Goal: Find specific page/section: Find specific page/section

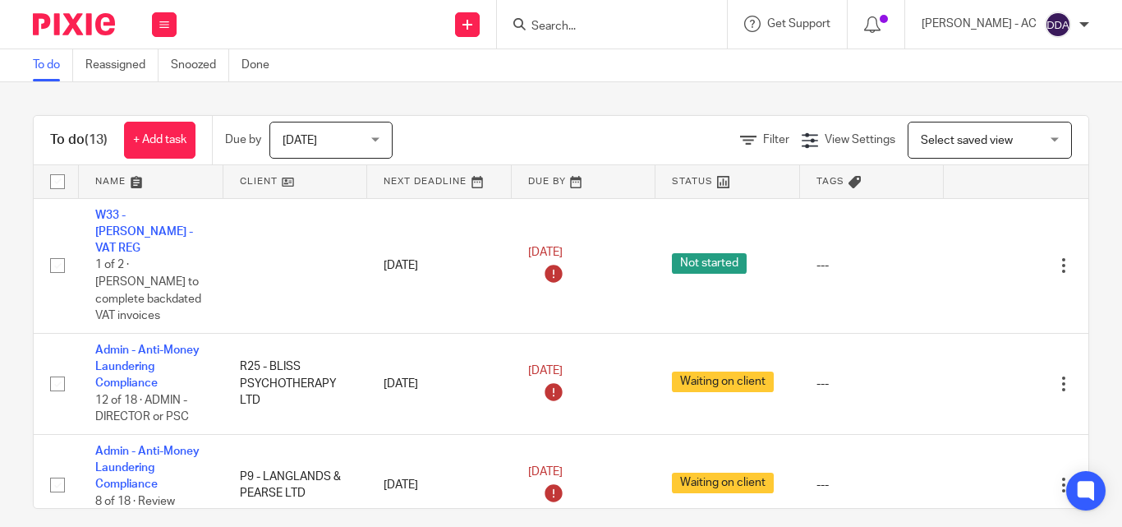
click at [593, 25] on input "Search" at bounding box center [604, 27] width 148 height 15
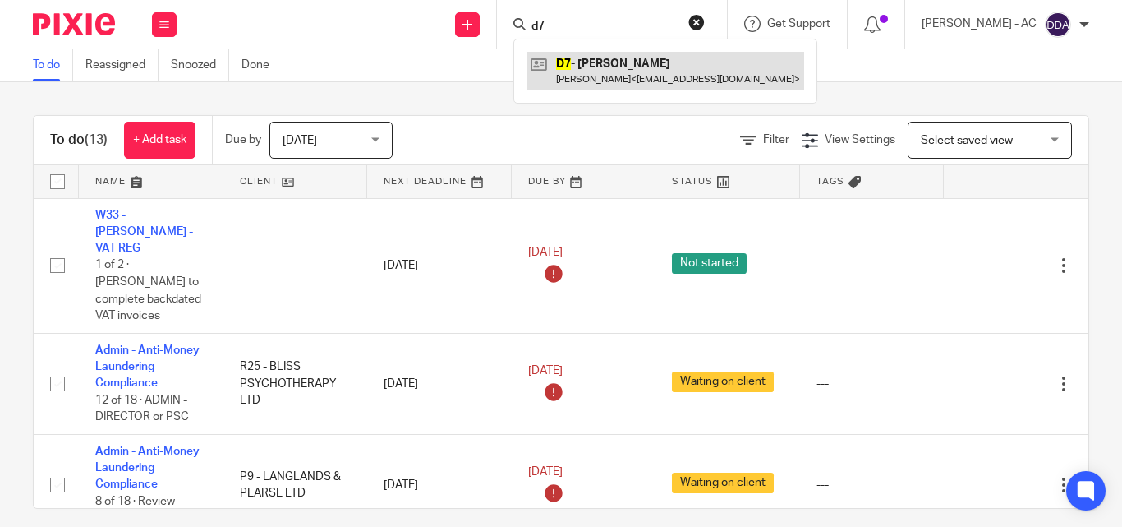
type input "d7"
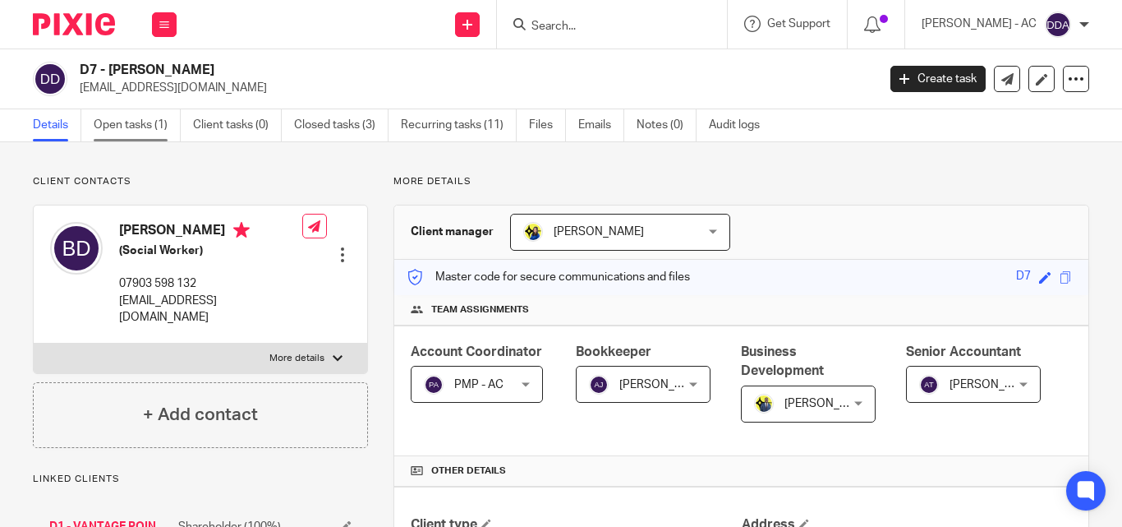
click at [134, 120] on link "Open tasks (1)" at bounding box center [137, 125] width 87 height 32
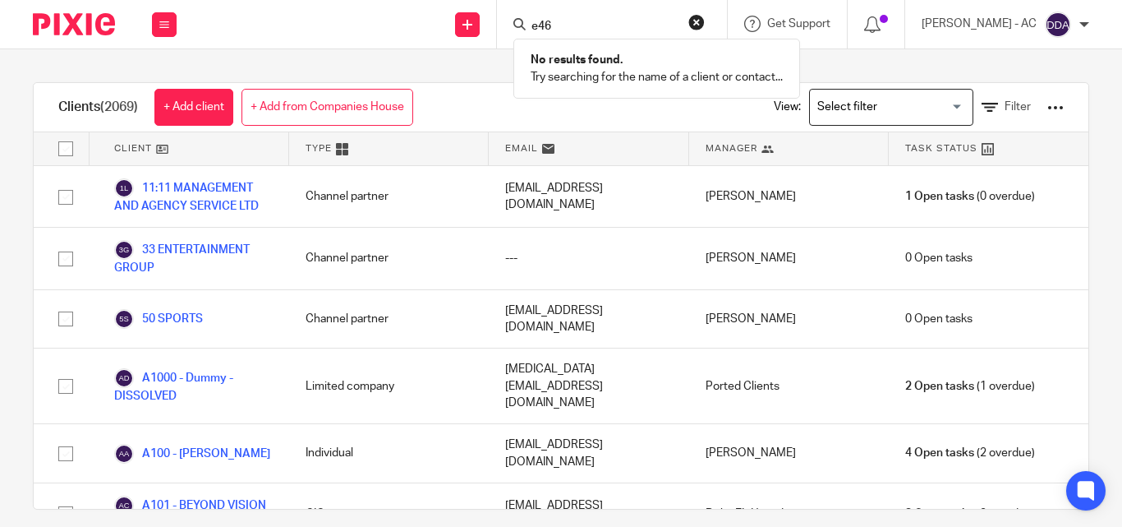
type input "e46"
click at [705, 21] on button "reset" at bounding box center [696, 22] width 16 height 16
click at [624, 21] on input "Search" at bounding box center [604, 27] width 148 height 15
type input "s"
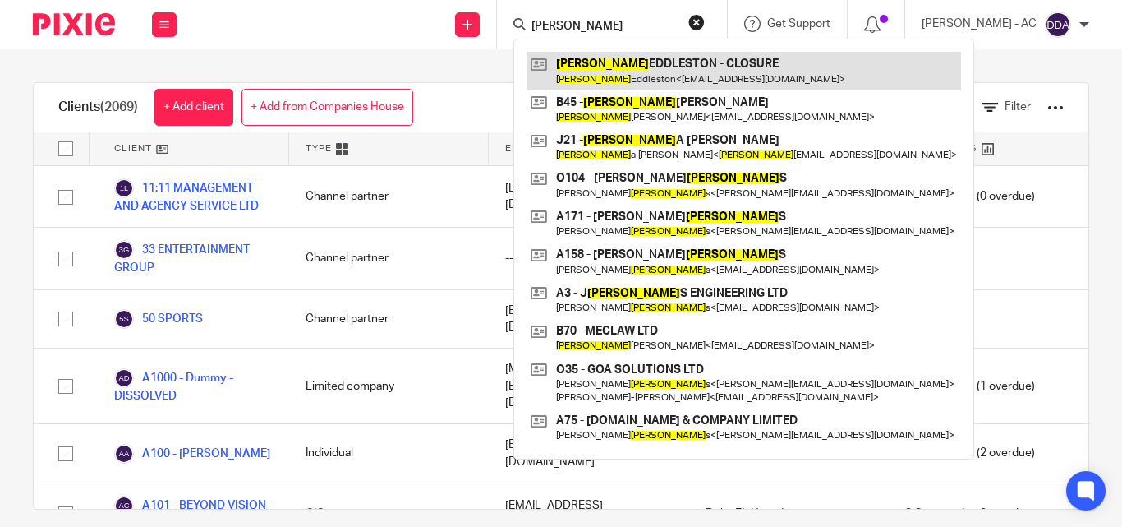
type input "adam"
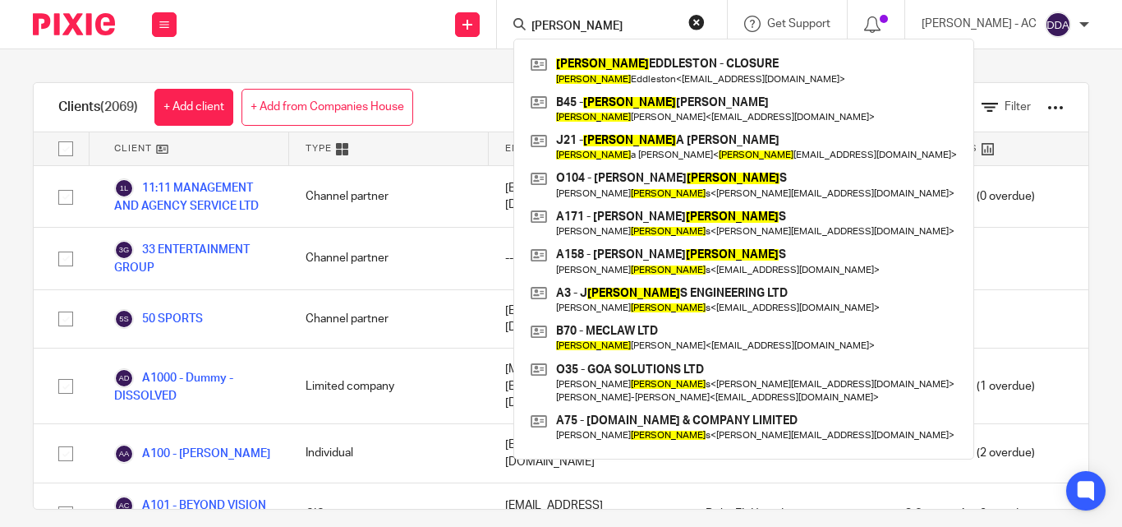
click at [705, 29] on button "reset" at bounding box center [696, 22] width 16 height 16
